Goal: Information Seeking & Learning: Learn about a topic

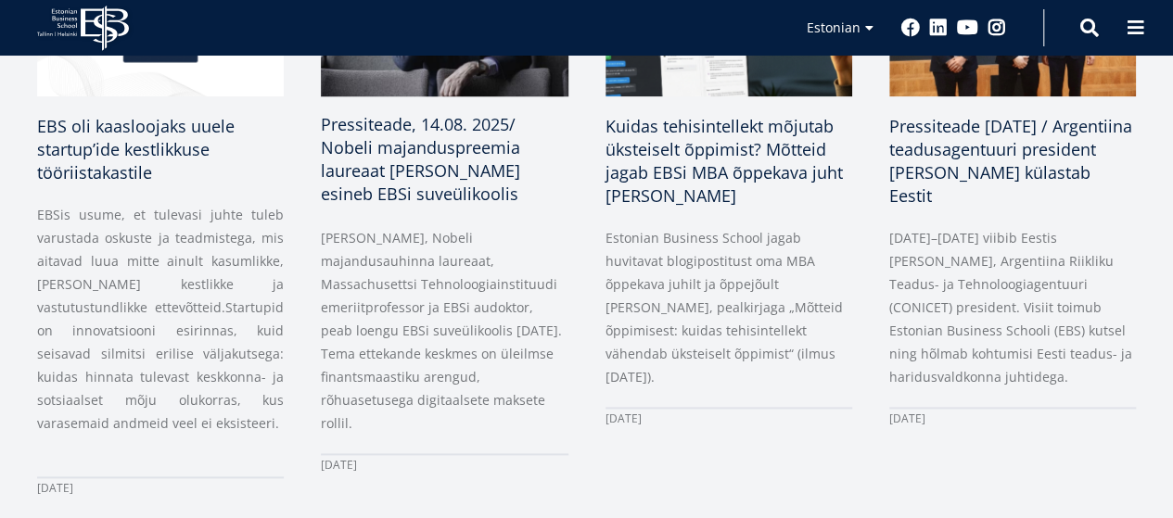
scroll to position [1020, 0]
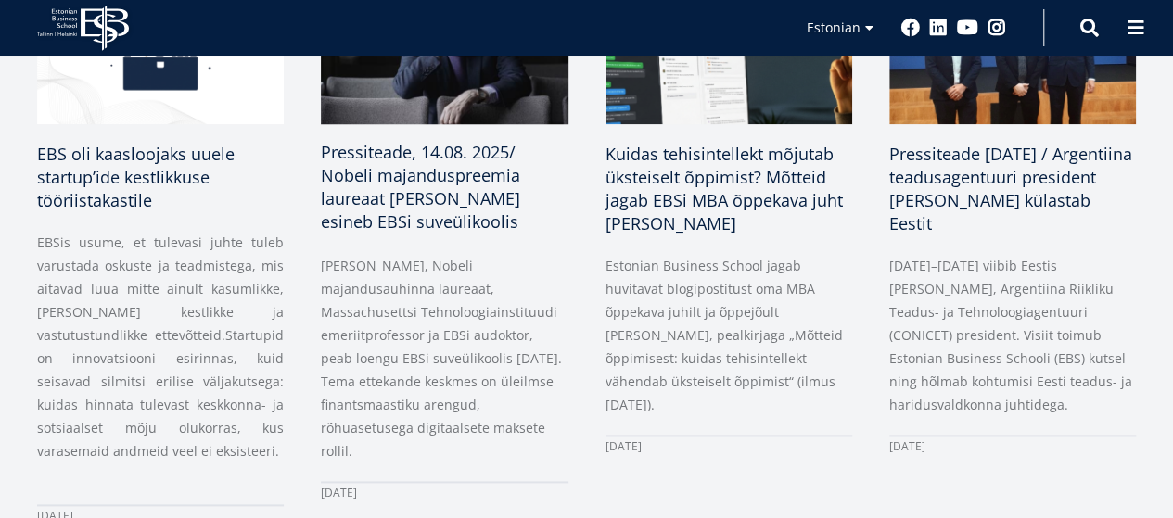
click at [412, 205] on span "Pressiteade, 14.08. 2025/ Nobeli majanduspreemia laureaat [PERSON_NAME] esineb …" at bounding box center [420, 187] width 199 height 92
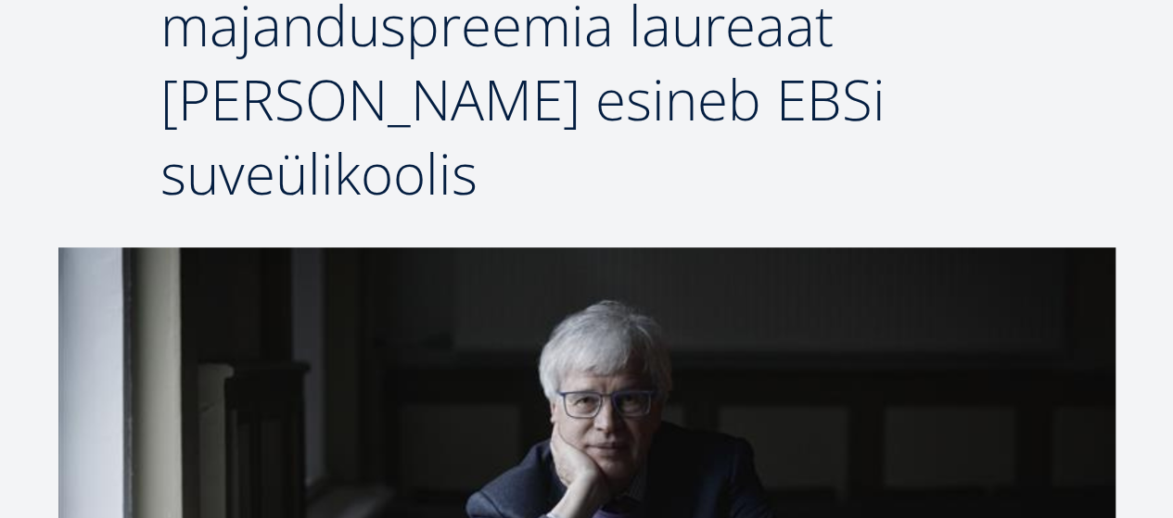
scroll to position [278, 0]
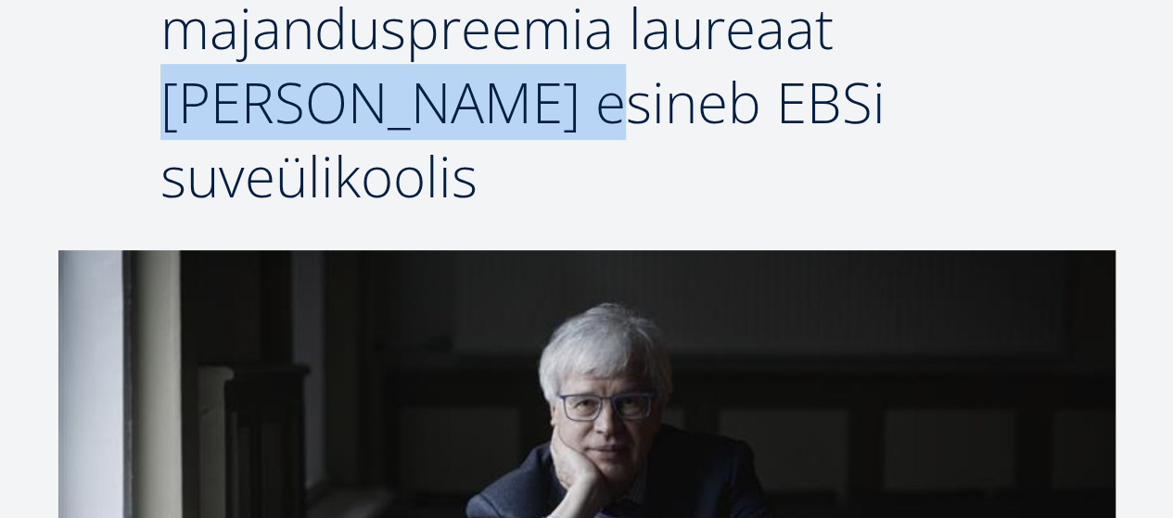
drag, startPoint x: 847, startPoint y: 37, endPoint x: 441, endPoint y: 107, distance: 411.1
click at [441, 107] on span "Pressiteade, 14.08. 2025/ Nobeli majanduspreemia laureaat [PERSON_NAME] esineb …" at bounding box center [564, 65] width 808 height 299
copy span "Bengt Holmström"
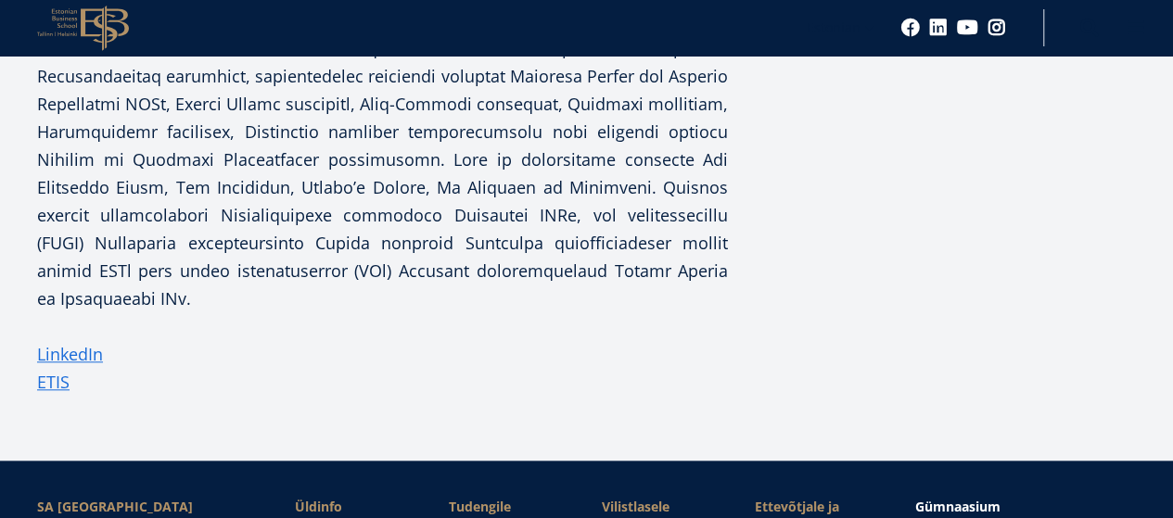
scroll to position [835, 0]
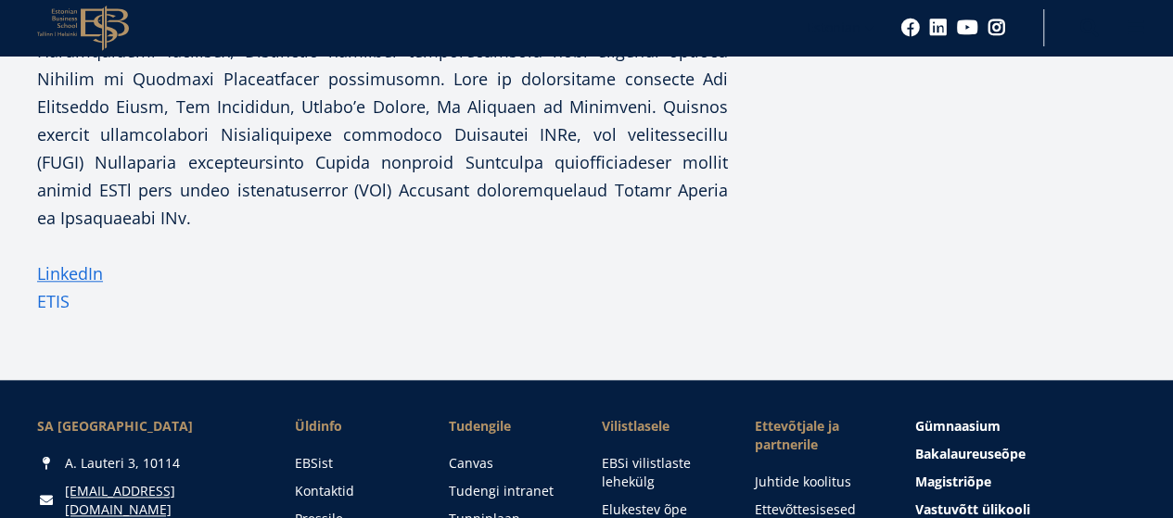
click at [48, 315] on link "ETIS" at bounding box center [53, 301] width 32 height 28
